Goal: Information Seeking & Learning: Learn about a topic

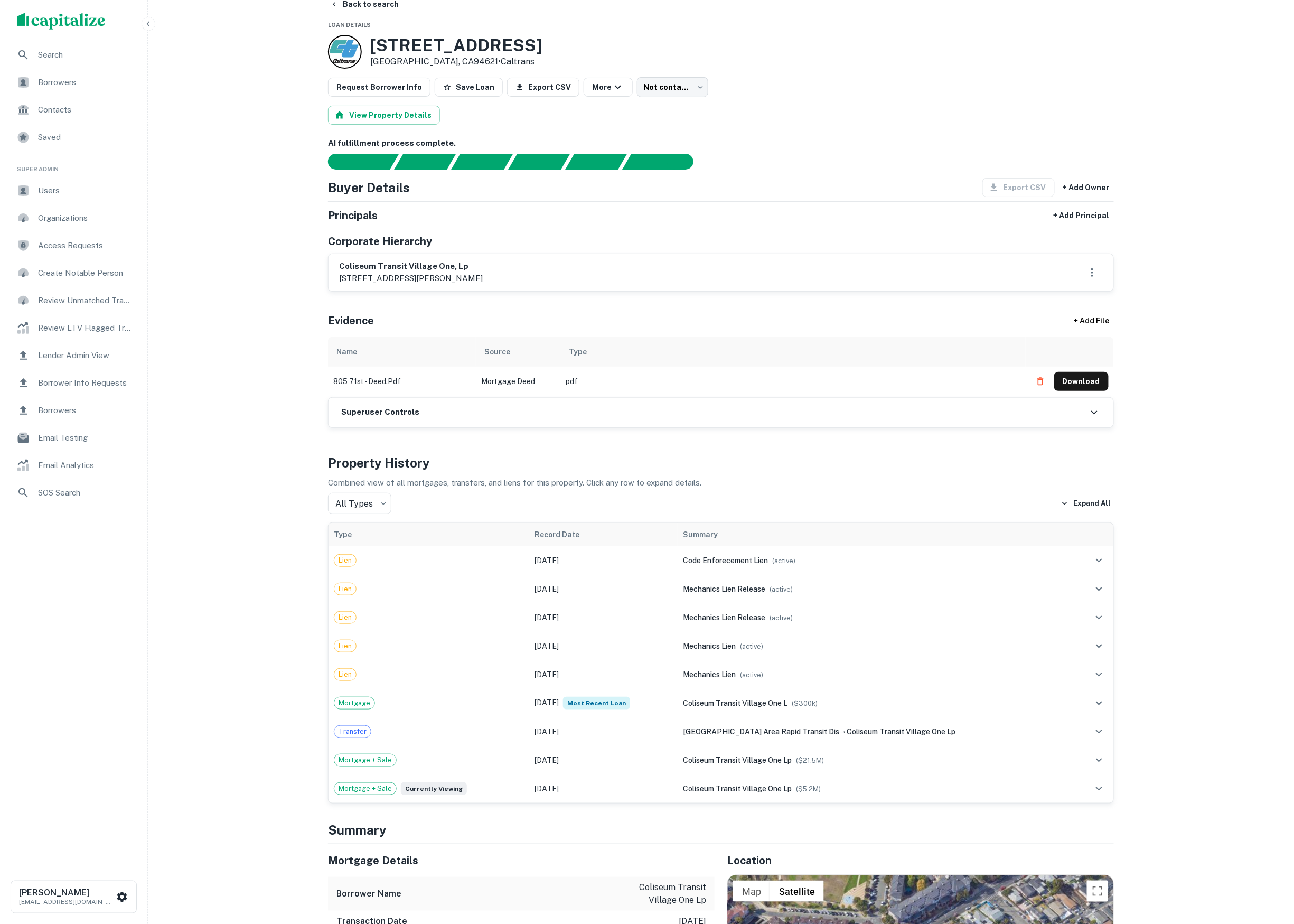
click at [84, 83] on span "Borrowers" at bounding box center [86, 82] width 95 height 13
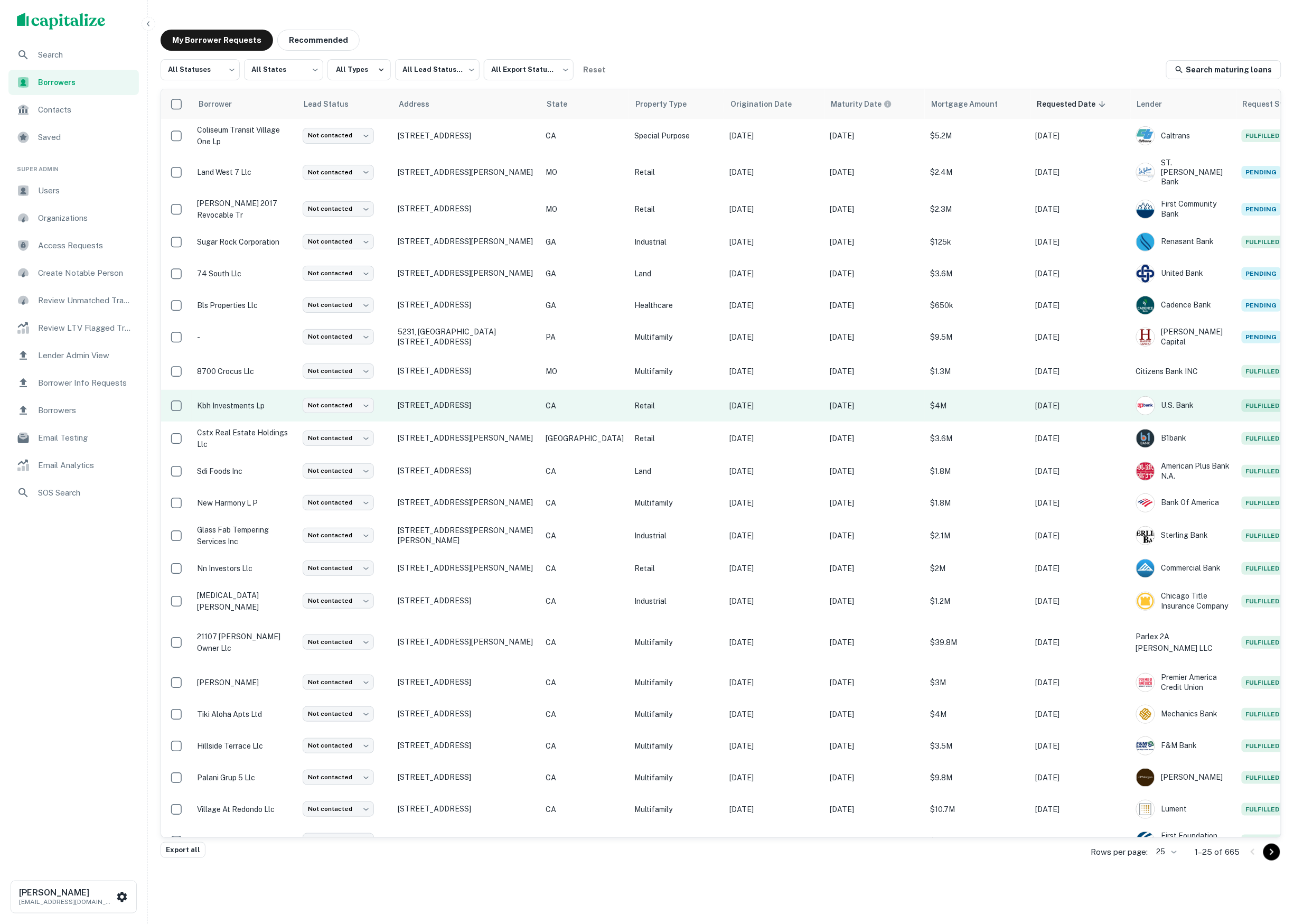
scroll to position [80, 0]
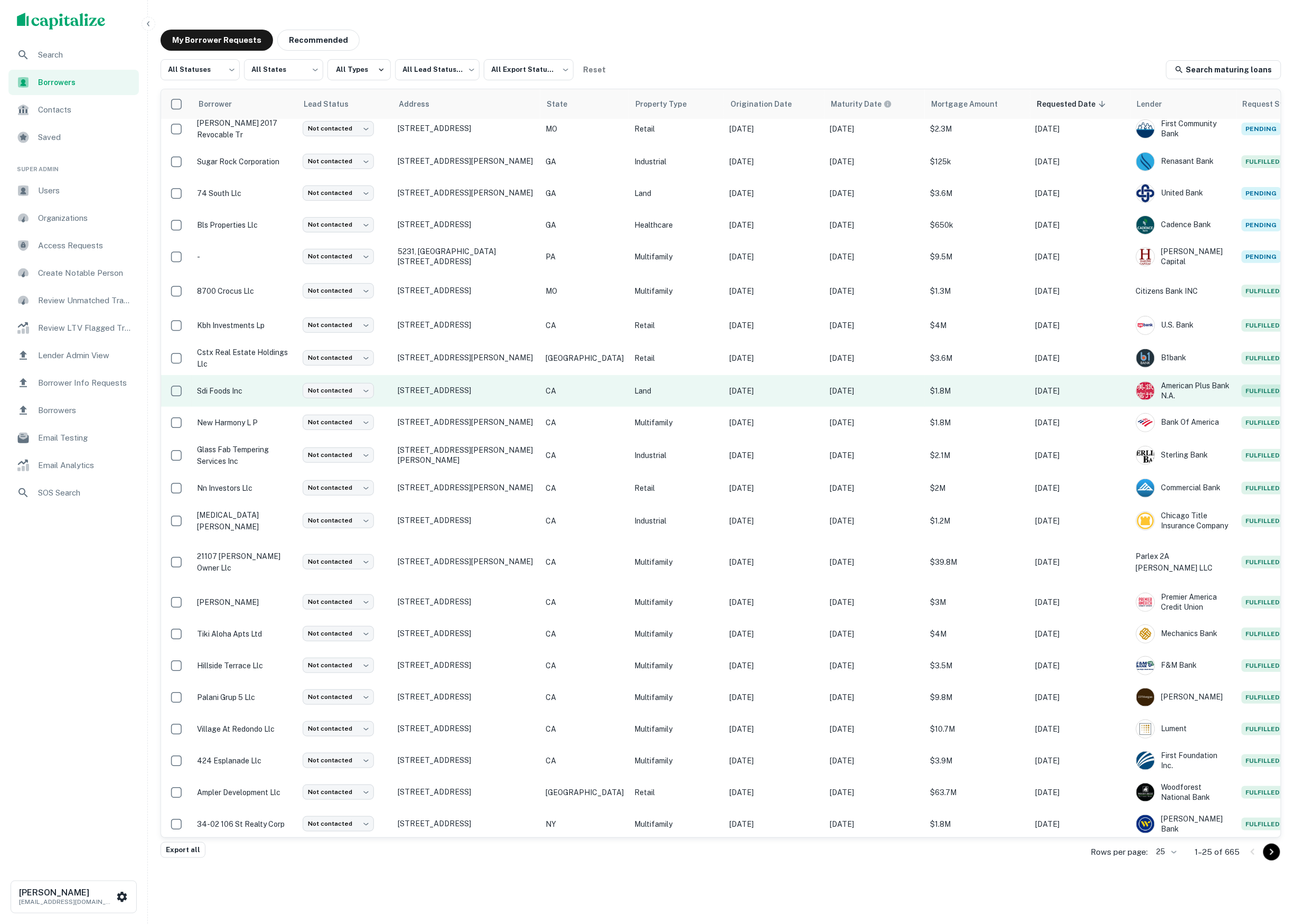
click at [264, 392] on p "sdi foods inc" at bounding box center [244, 391] width 95 height 12
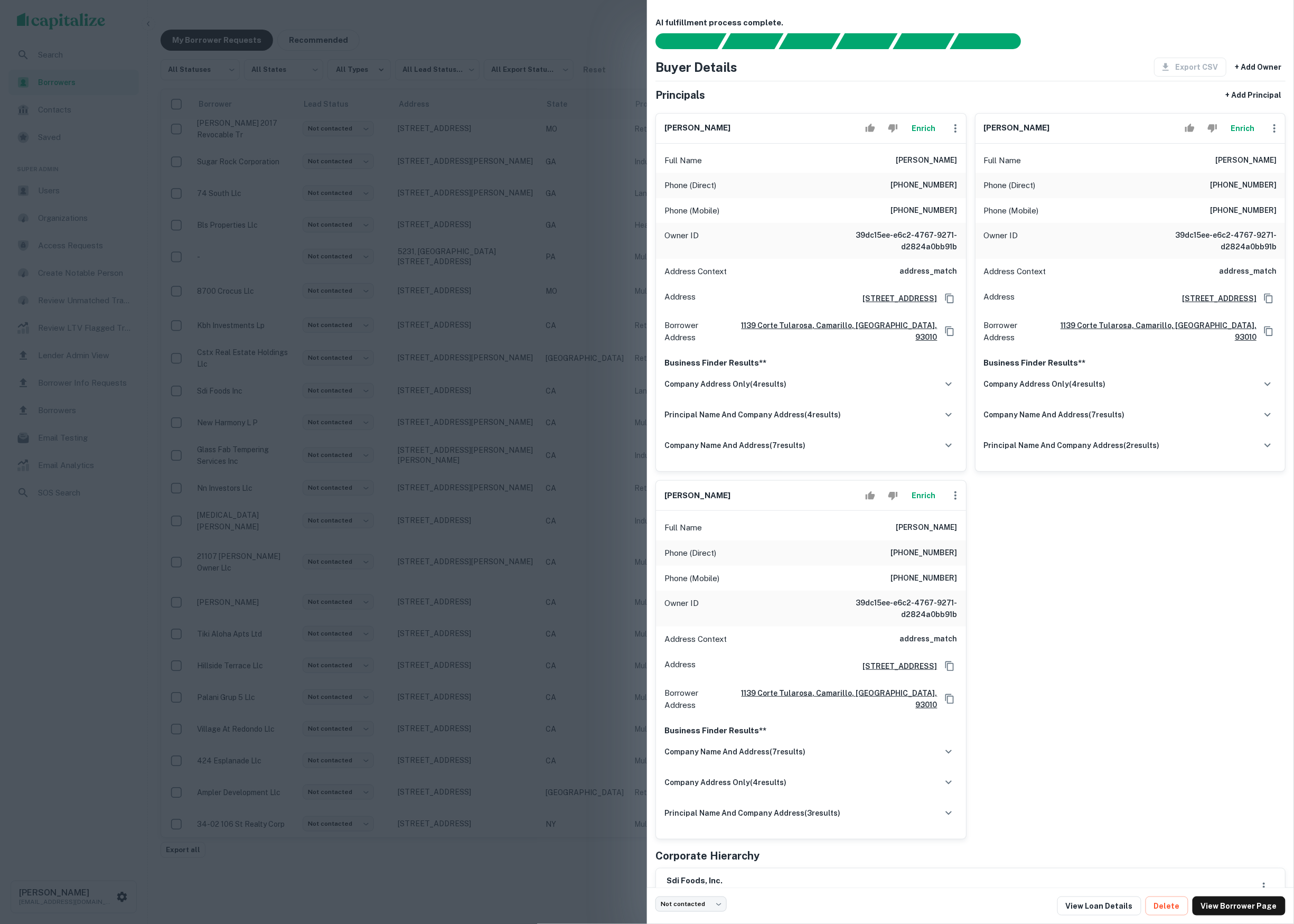
click at [536, 639] on div at bounding box center [647, 462] width 1294 height 924
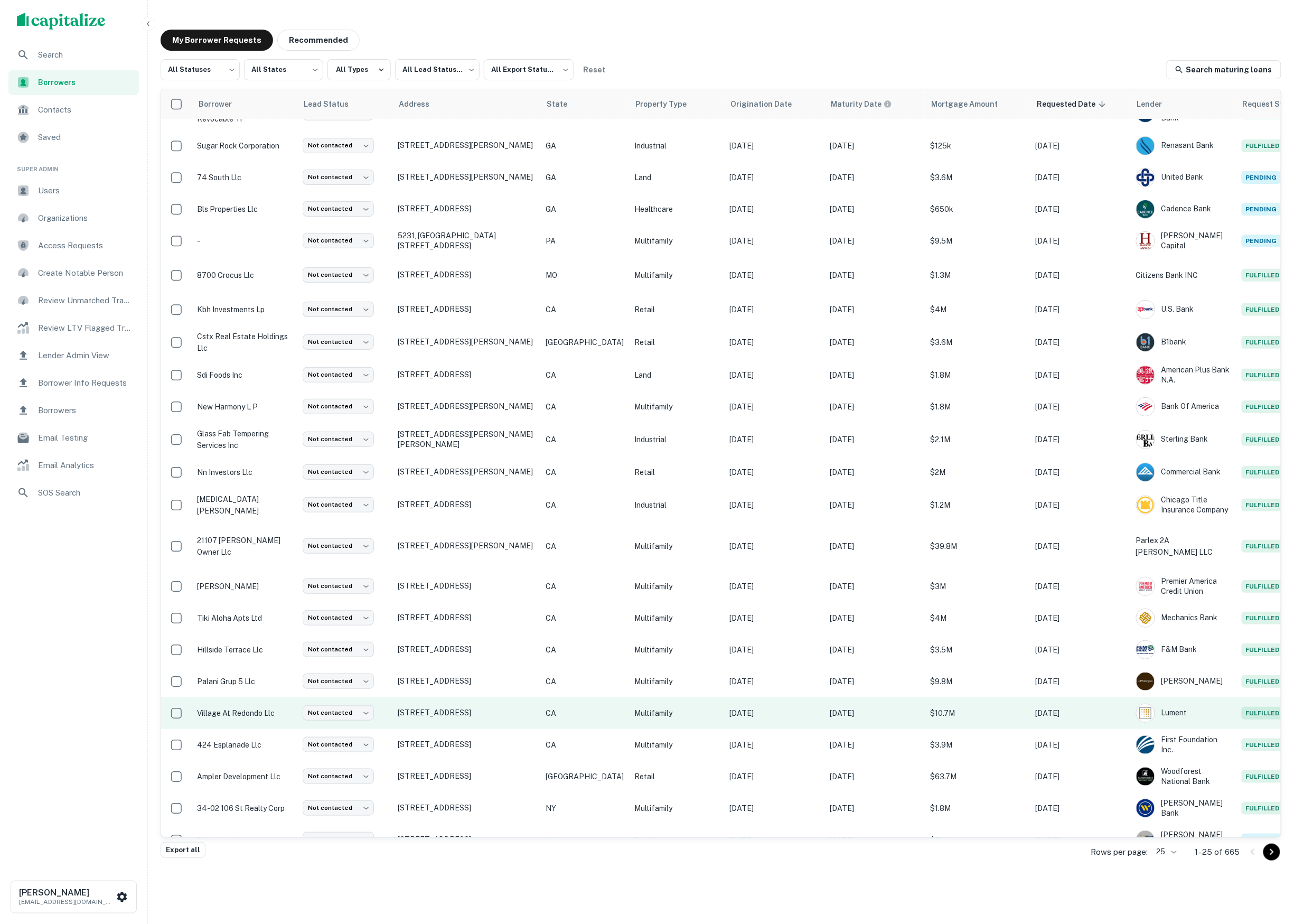
scroll to position [95, 0]
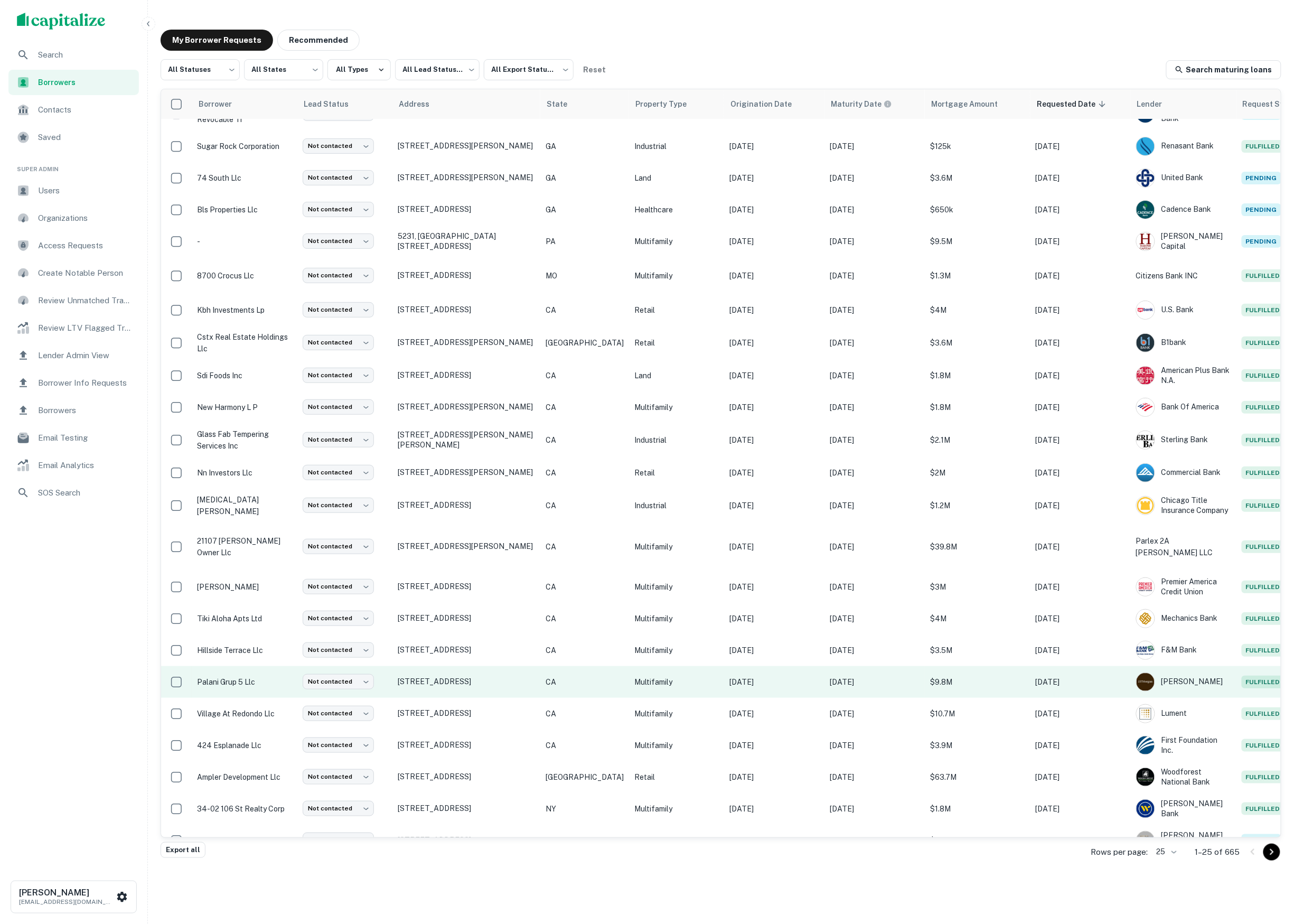
click at [248, 676] on p "palani grup 5 llc" at bounding box center [244, 682] width 95 height 12
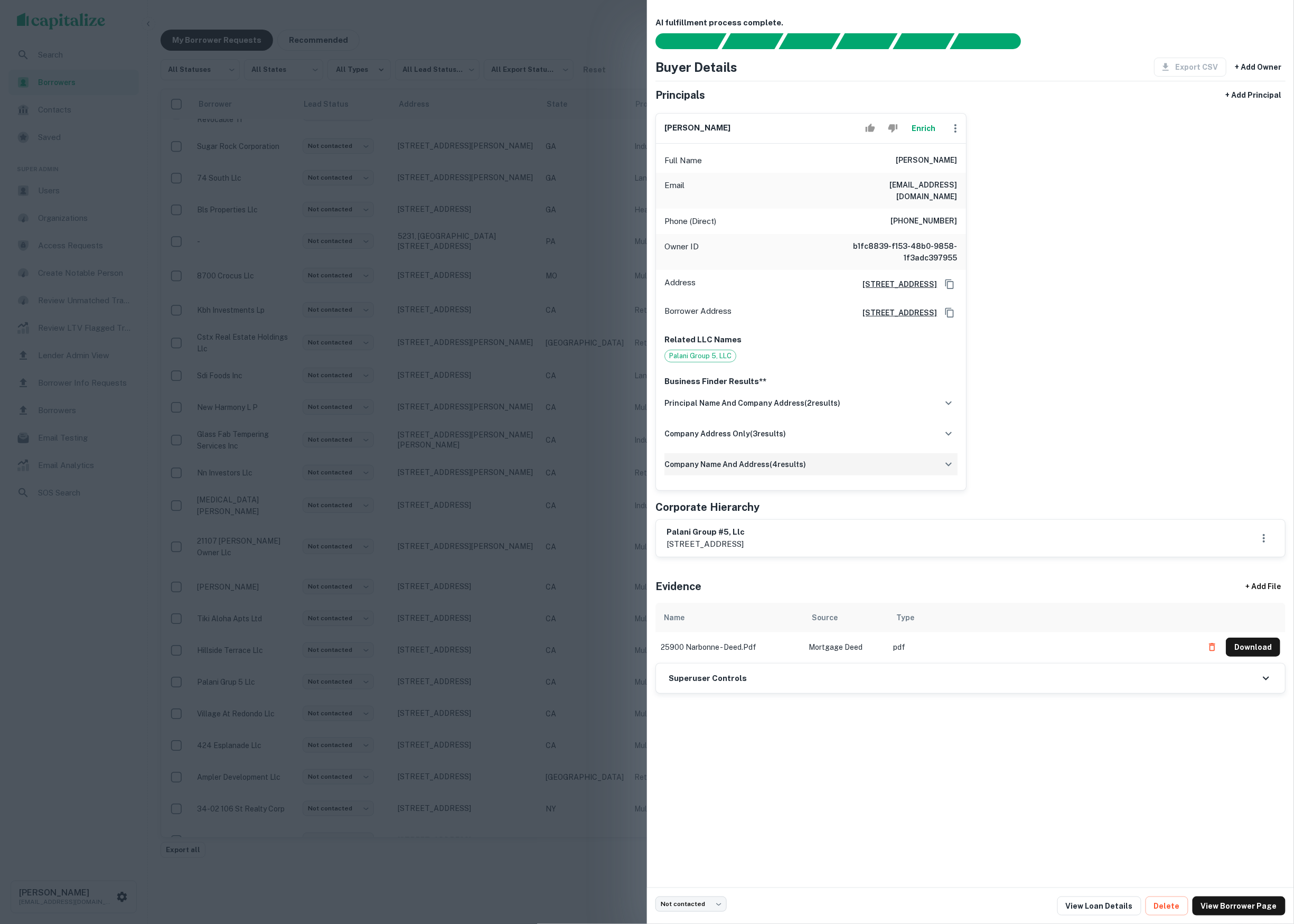
drag, startPoint x: 852, startPoint y: 470, endPoint x: 844, endPoint y: 468, distance: 8.2
click at [852, 470] on div "company name and address ( 4 results)" at bounding box center [810, 465] width 293 height 22
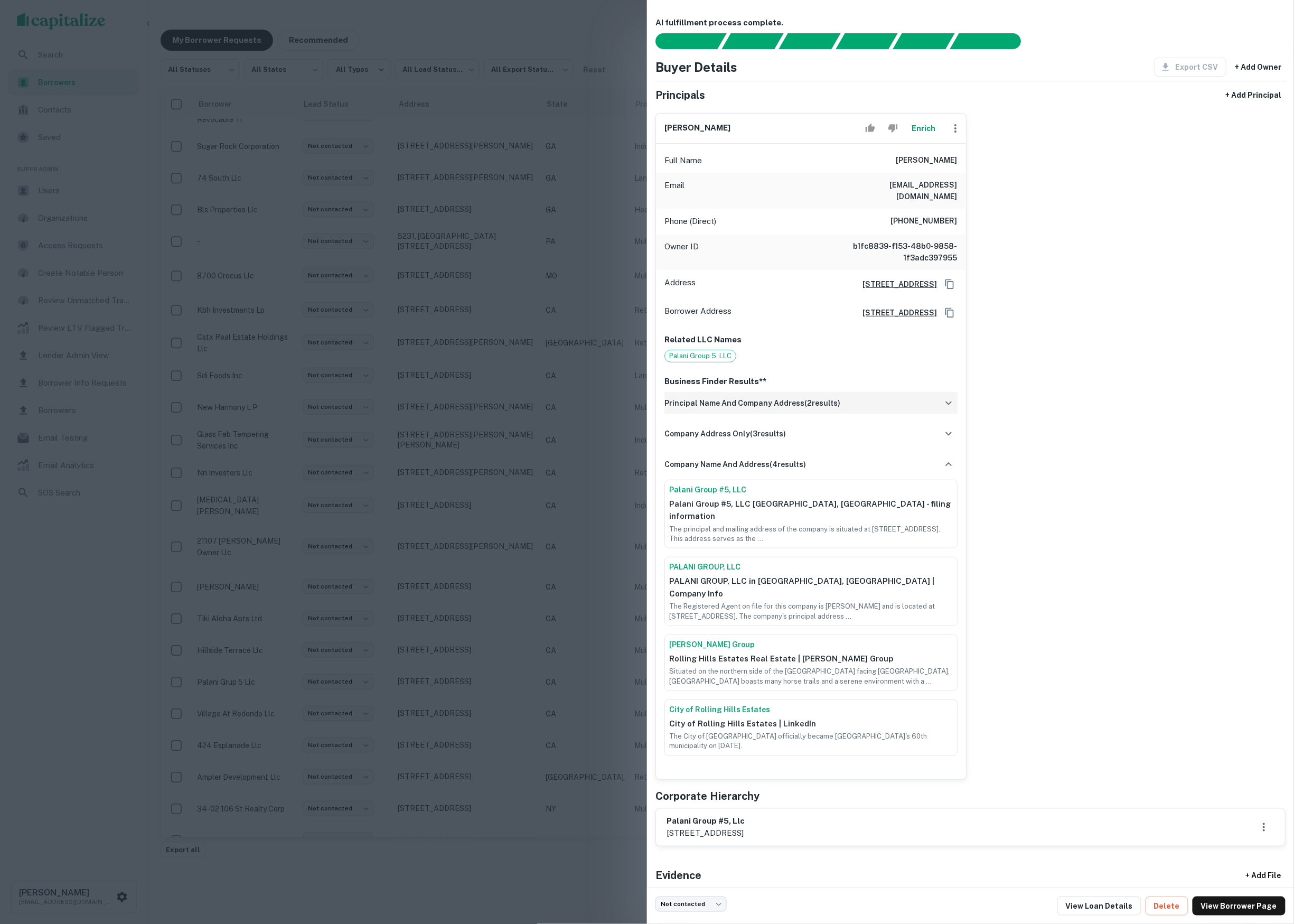
click at [794, 409] on h6 "principal name and company address ( 2 results)" at bounding box center [752, 403] width 176 height 12
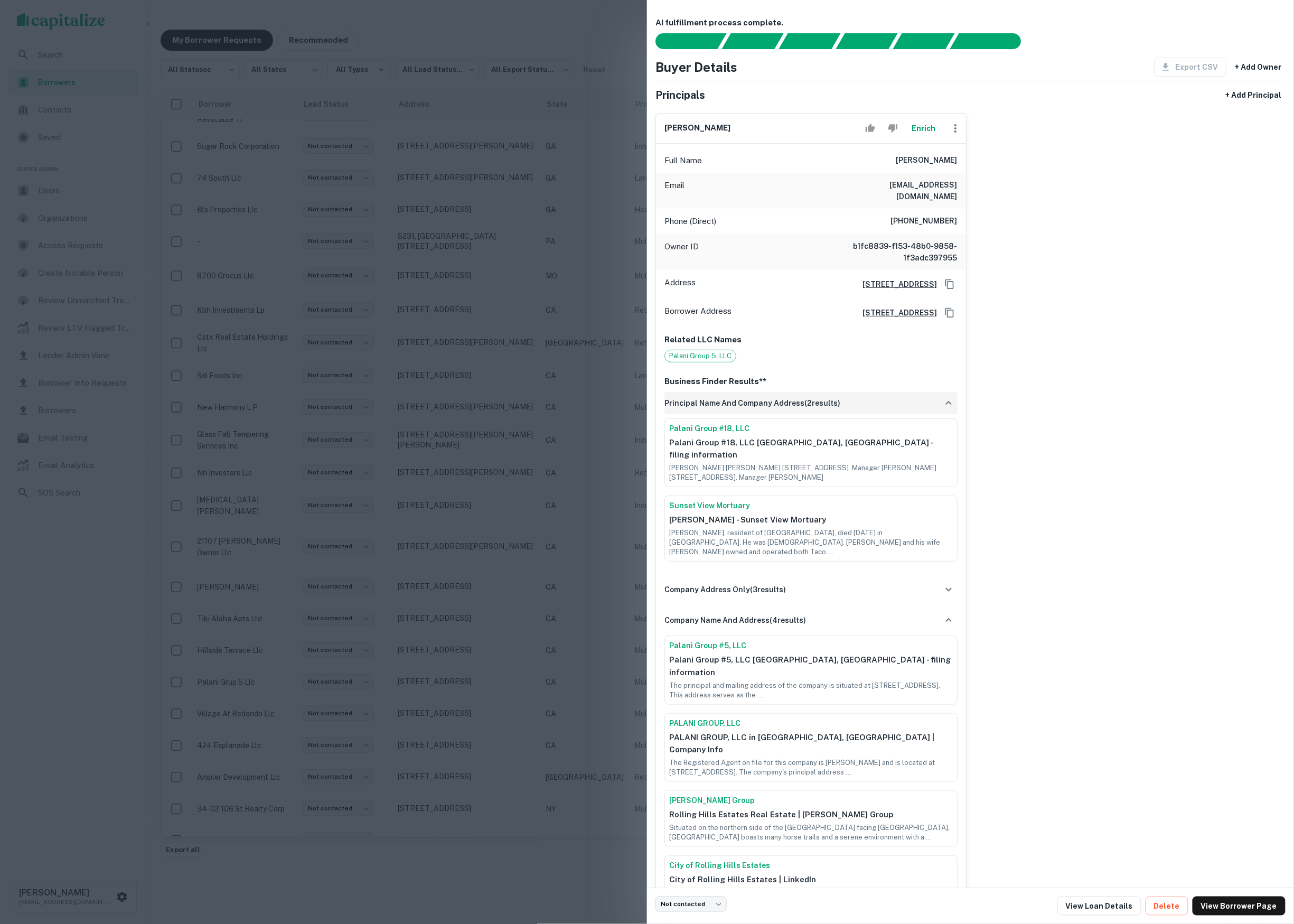
click at [793, 409] on h6 "principal name and company address ( 2 results)" at bounding box center [752, 403] width 176 height 12
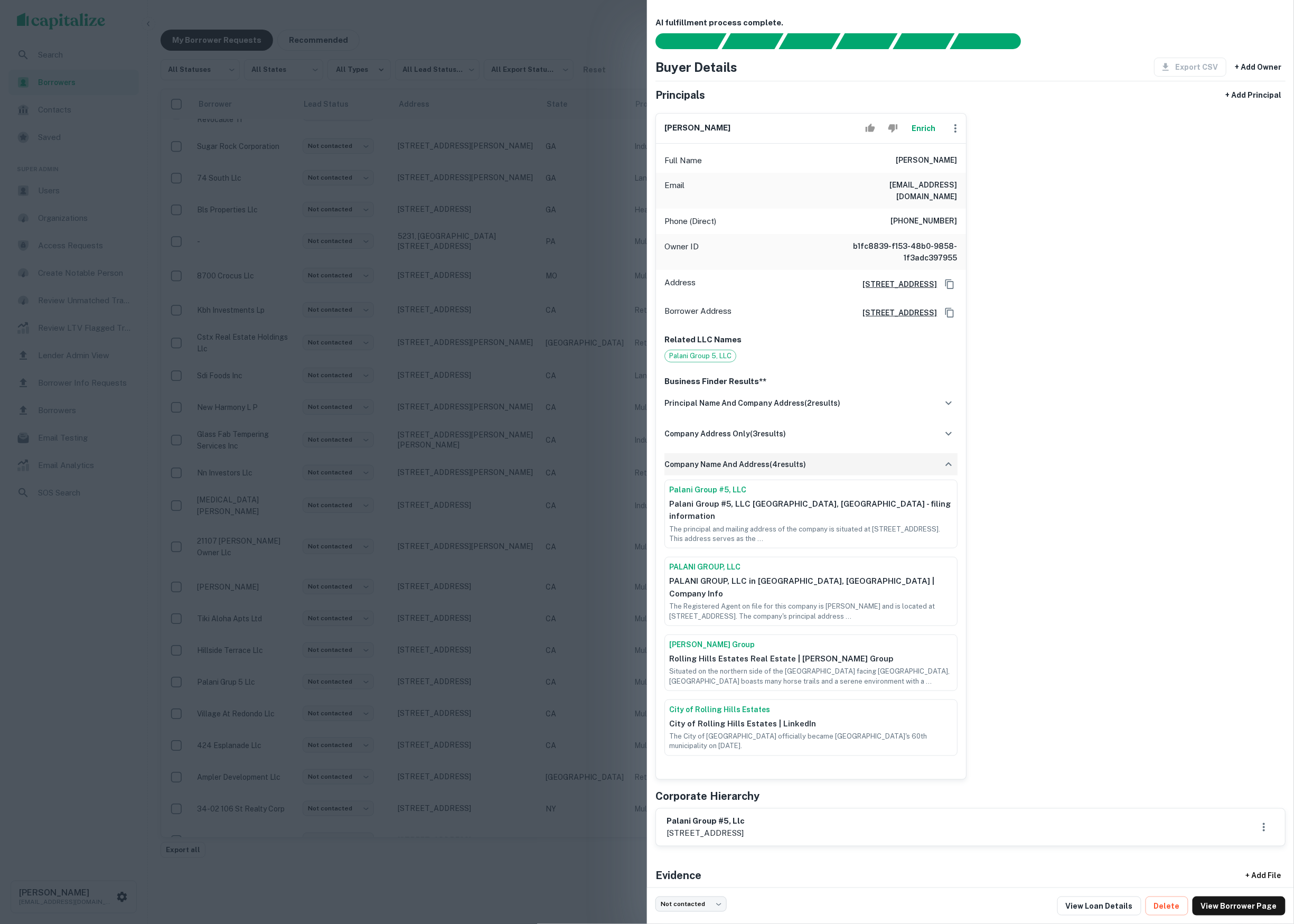
click at [821, 472] on div "company name and address ( 4 results)" at bounding box center [810, 465] width 293 height 22
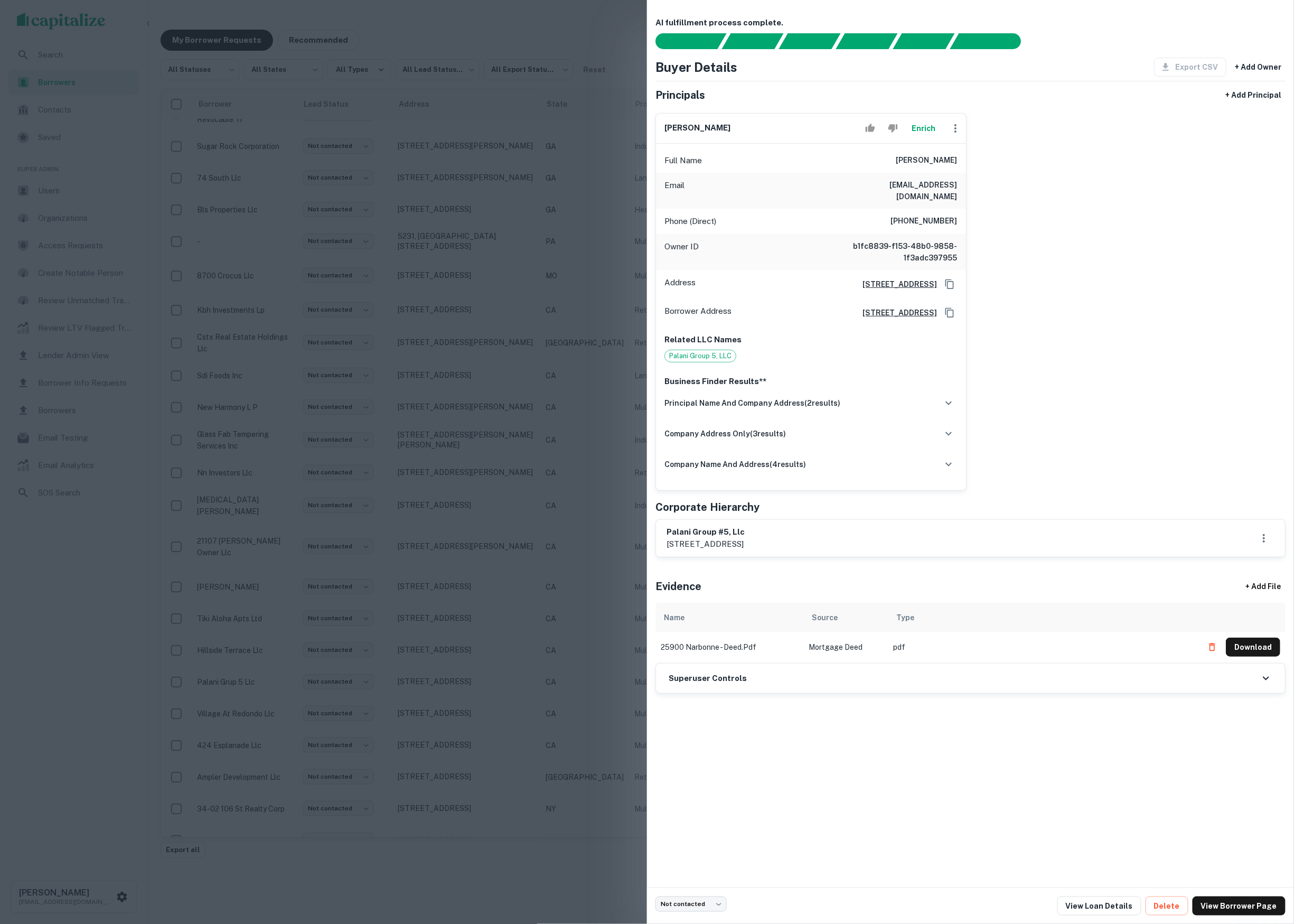
click at [251, 250] on div at bounding box center [647, 462] width 1294 height 924
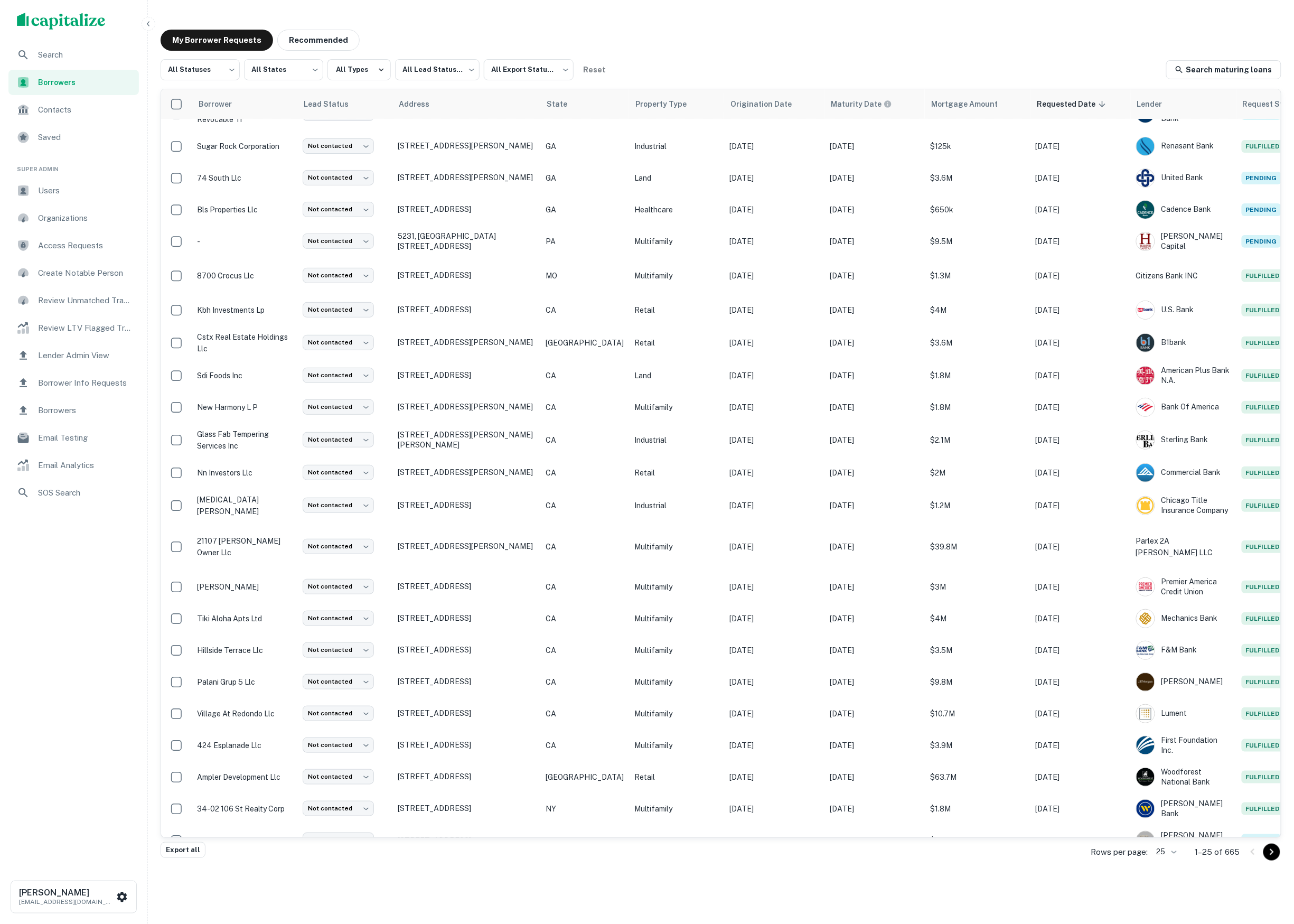
click at [1158, 858] on body "Search Borrowers Contacts Saved Super Admin Users Organizations Access Requests…" at bounding box center [647, 462] width 1294 height 924
click at [1157, 857] on li "250" at bounding box center [1158, 863] width 36 height 19
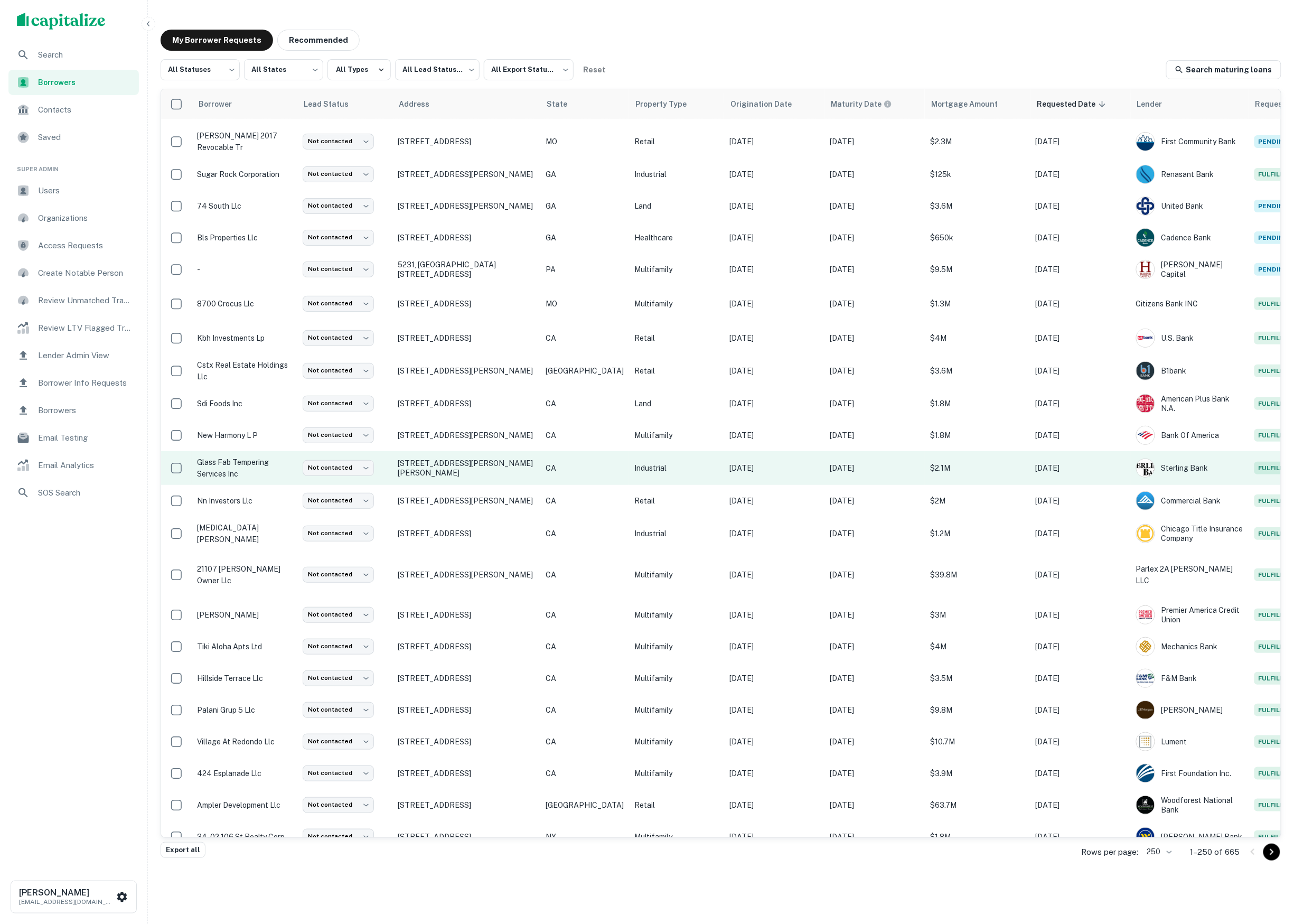
scroll to position [61, 0]
click at [248, 470] on p "glass fab tempering services inc" at bounding box center [244, 466] width 95 height 23
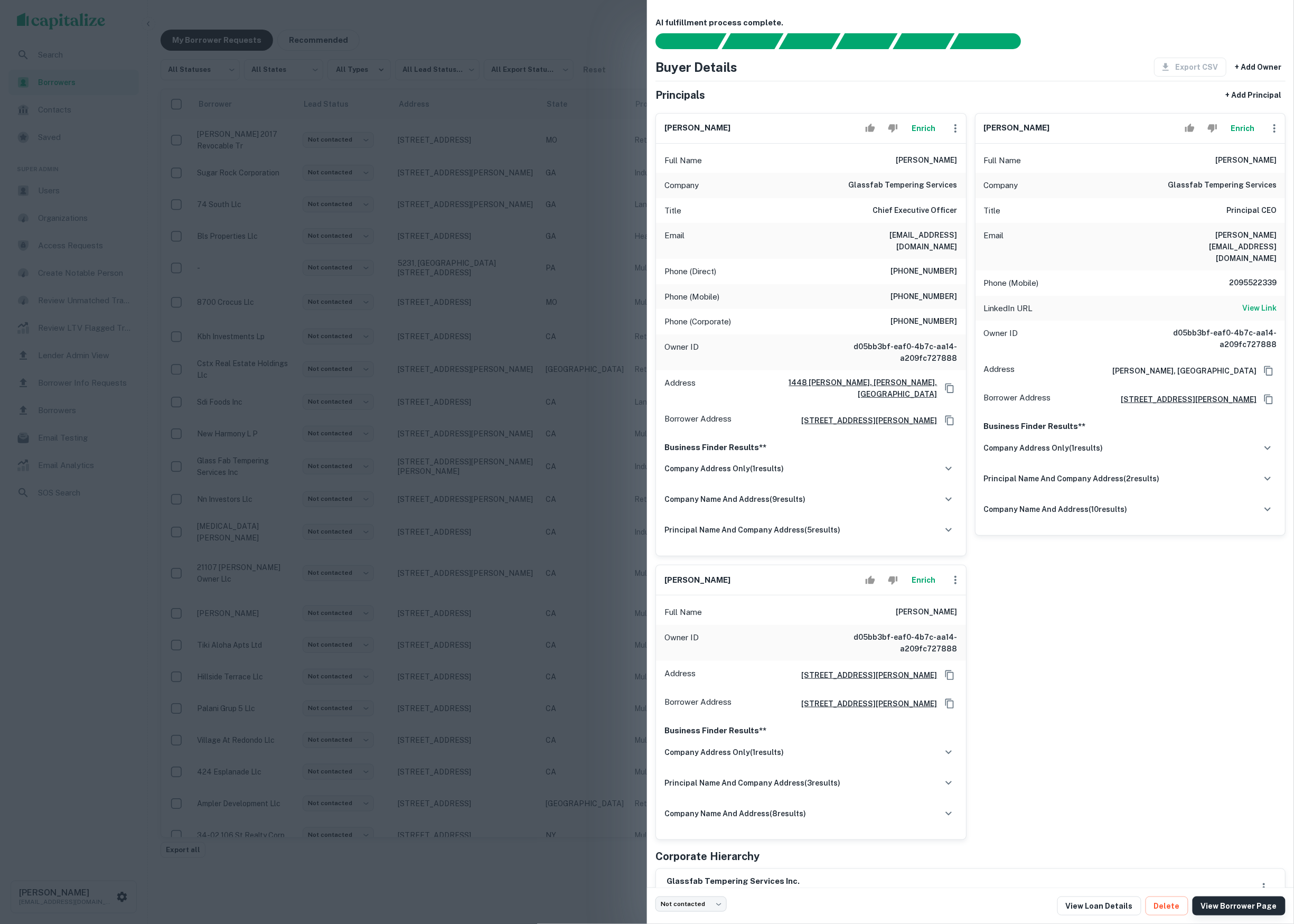
click at [1217, 909] on link "View Borrower Page" at bounding box center [1240, 906] width 93 height 19
